Goal: Find specific page/section: Find specific page/section

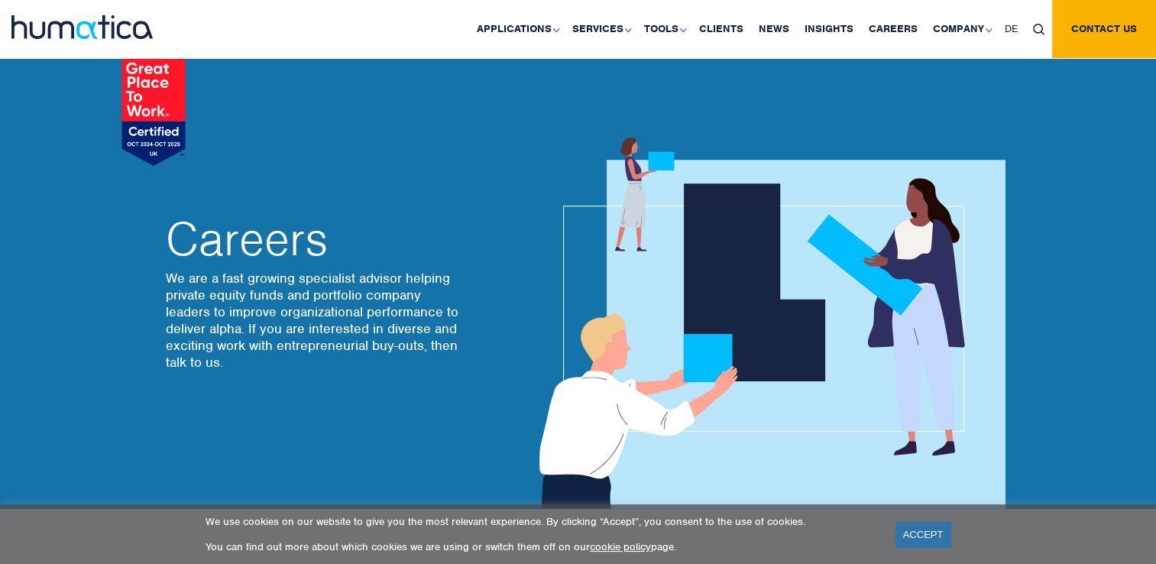
click at [107, 14] on div at bounding box center [96, 19] width 170 height 39
click at [111, 24] on img at bounding box center [81, 27] width 141 height 24
